Goal: Information Seeking & Learning: Learn about a topic

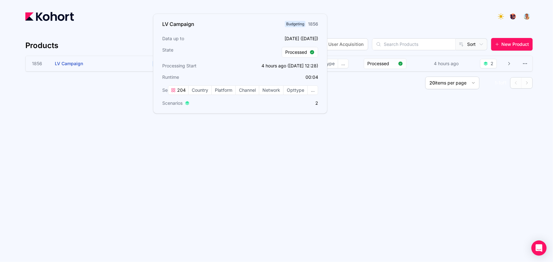
click at [73, 59] on h3 "LV Campaign" at bounding box center [102, 63] width 95 height 15
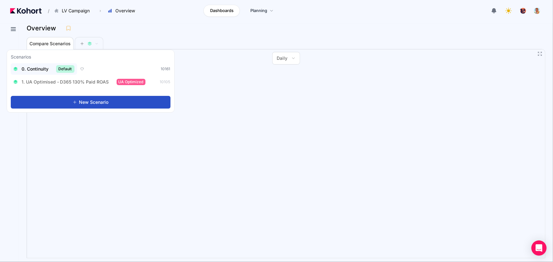
click at [41, 66] on span "0. Continuity" at bounding box center [35, 69] width 27 height 6
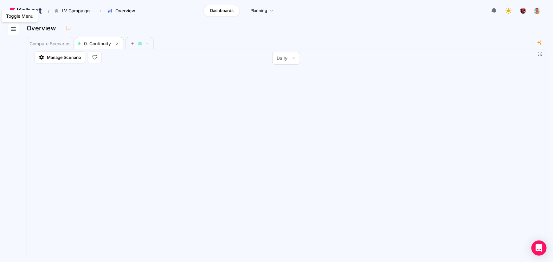
click at [9, 32] on button at bounding box center [13, 28] width 11 height 11
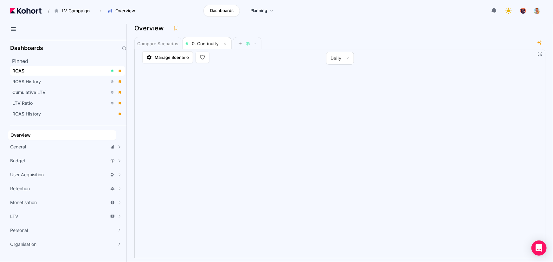
click at [33, 68] on div "ROAS" at bounding box center [59, 71] width 95 height 6
click at [6, 28] on div "Dashboards Pinned ROAS ROAS History Cumulative LTV LTV Ratio ROAS History Overv…" at bounding box center [63, 142] width 127 height 239
click at [13, 28] on icon at bounding box center [14, 29] width 8 height 8
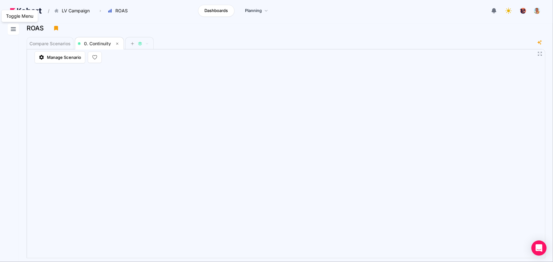
click at [16, 31] on icon at bounding box center [14, 29] width 8 height 8
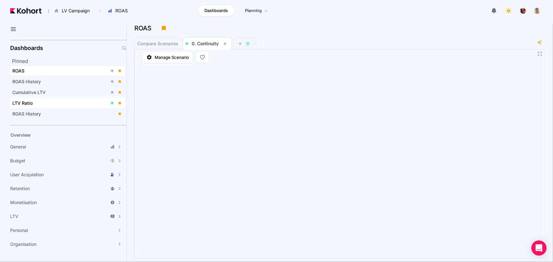
click at [37, 100] on div "LTV Ratio" at bounding box center [59, 103] width 95 height 6
click at [36, 72] on div "ROAS" at bounding box center [59, 71] width 95 height 6
click at [14, 27] on icon at bounding box center [14, 29] width 8 height 8
